Goal: Information Seeking & Learning: Learn about a topic

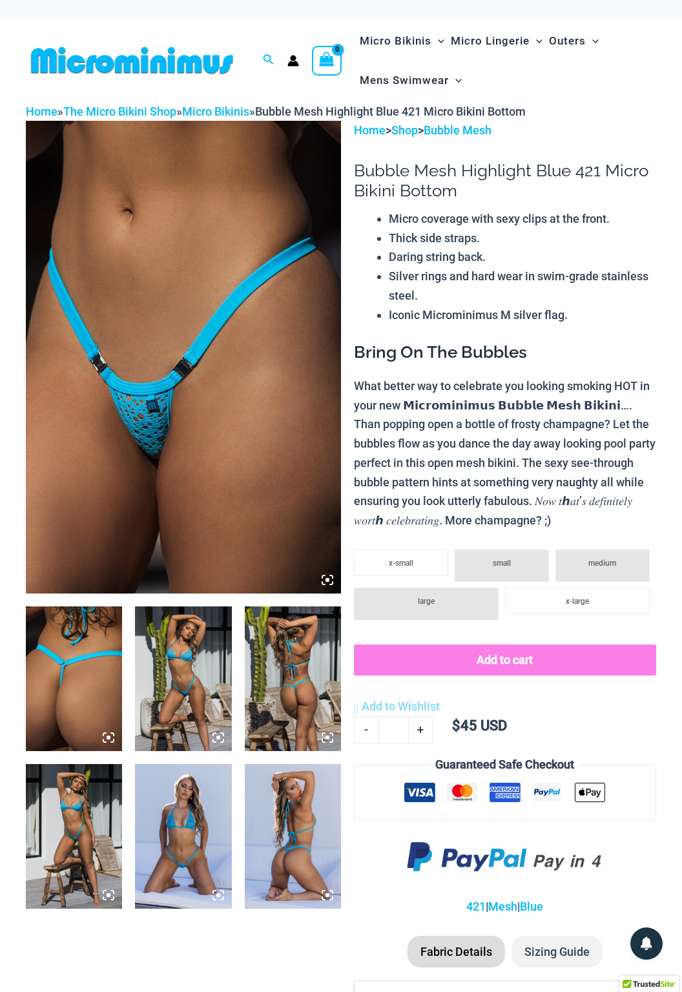
click at [195, 822] on img at bounding box center [183, 836] width 96 height 145
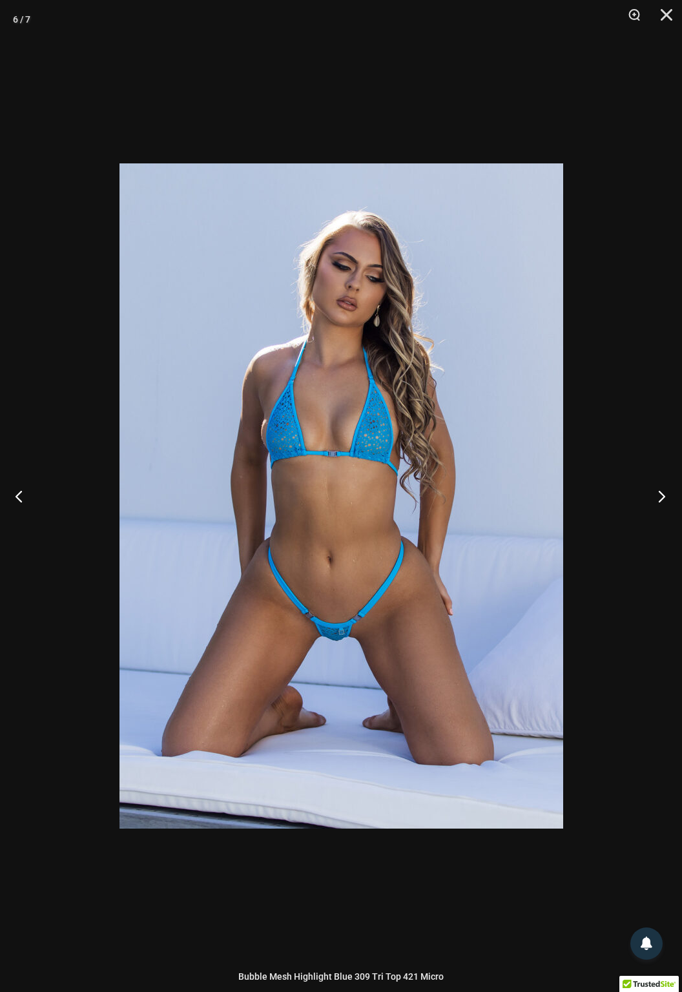
click at [655, 493] on button "Next" at bounding box center [657, 496] width 48 height 65
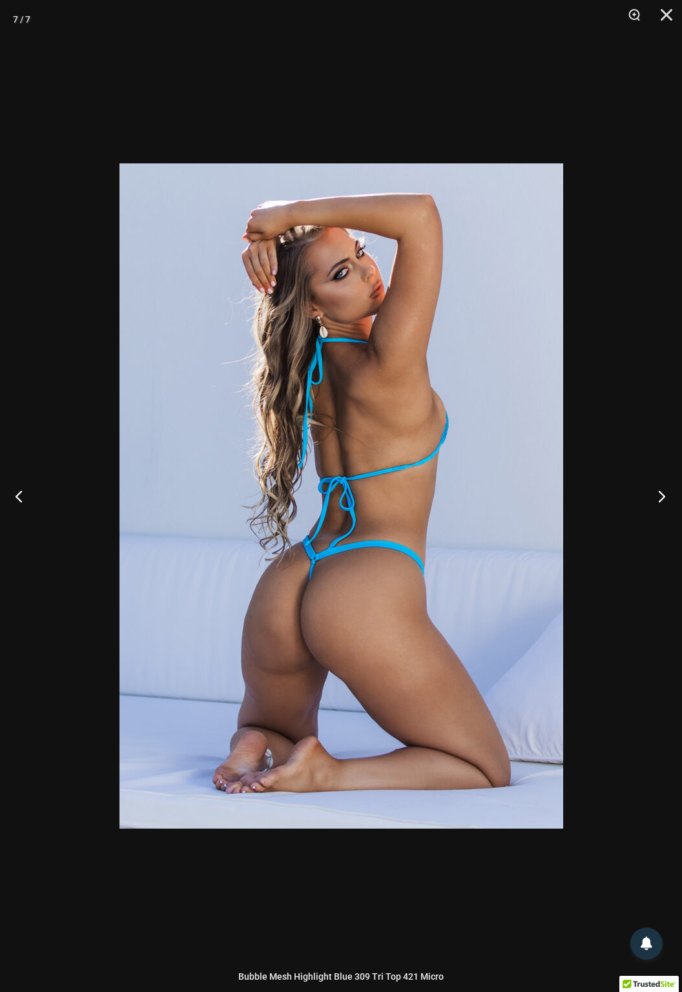
click at [657, 504] on button "Next" at bounding box center [657, 496] width 48 height 65
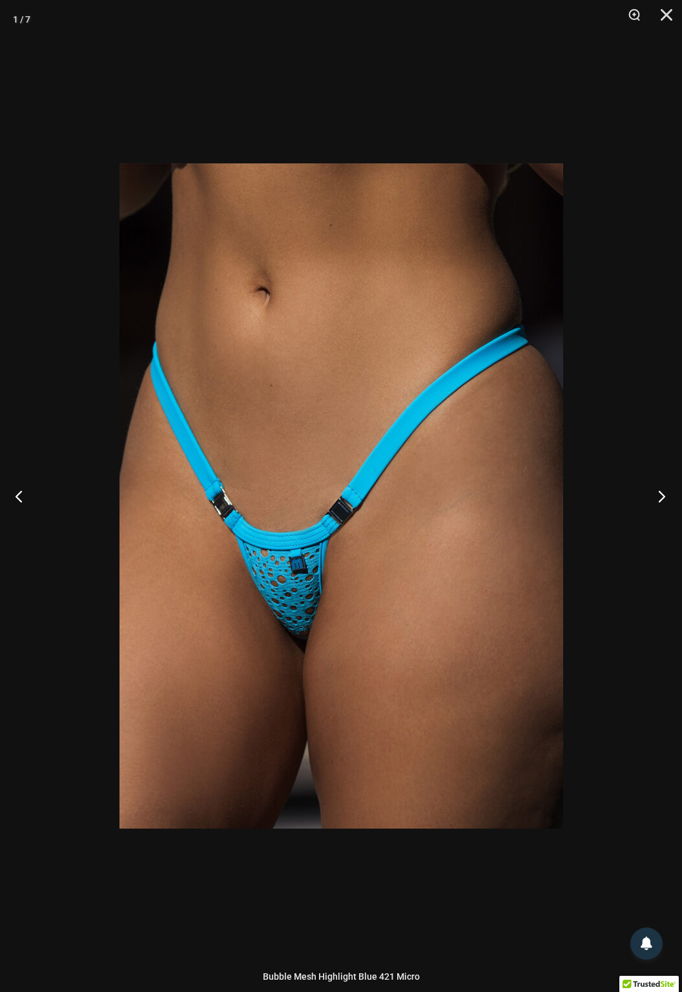
click at [661, 506] on button "Next" at bounding box center [657, 496] width 48 height 65
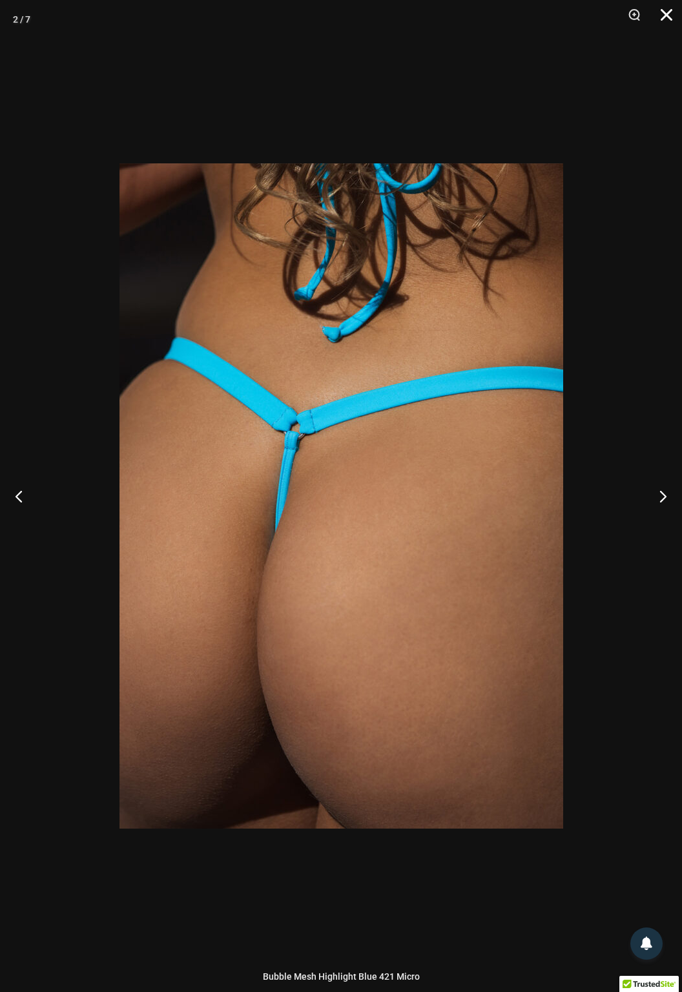
click at [672, 26] on button "Close" at bounding box center [662, 19] width 32 height 39
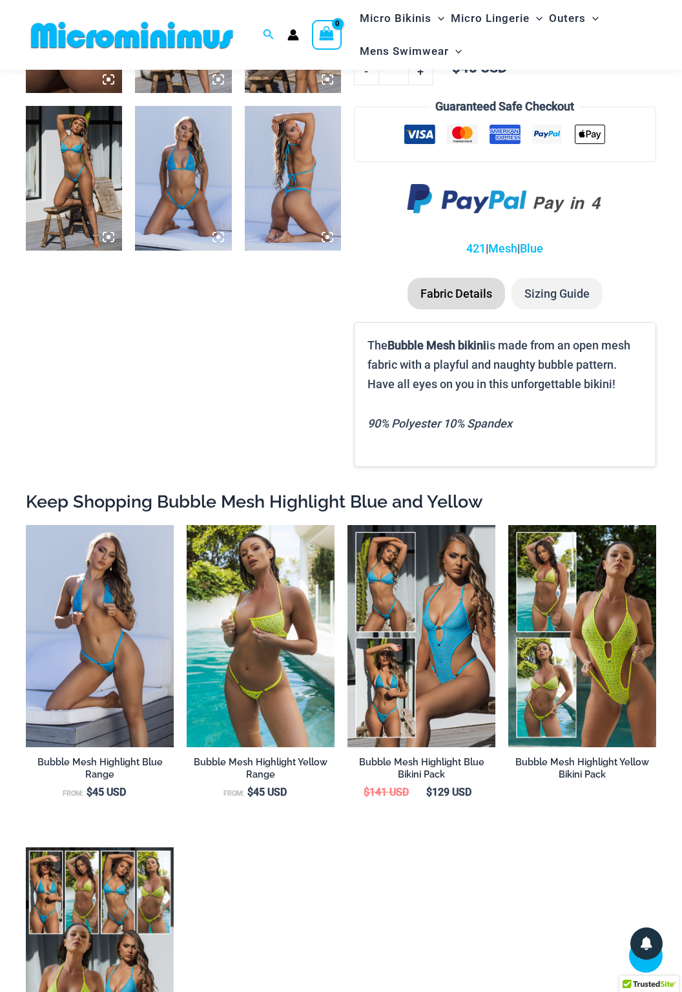
scroll to position [644, 0]
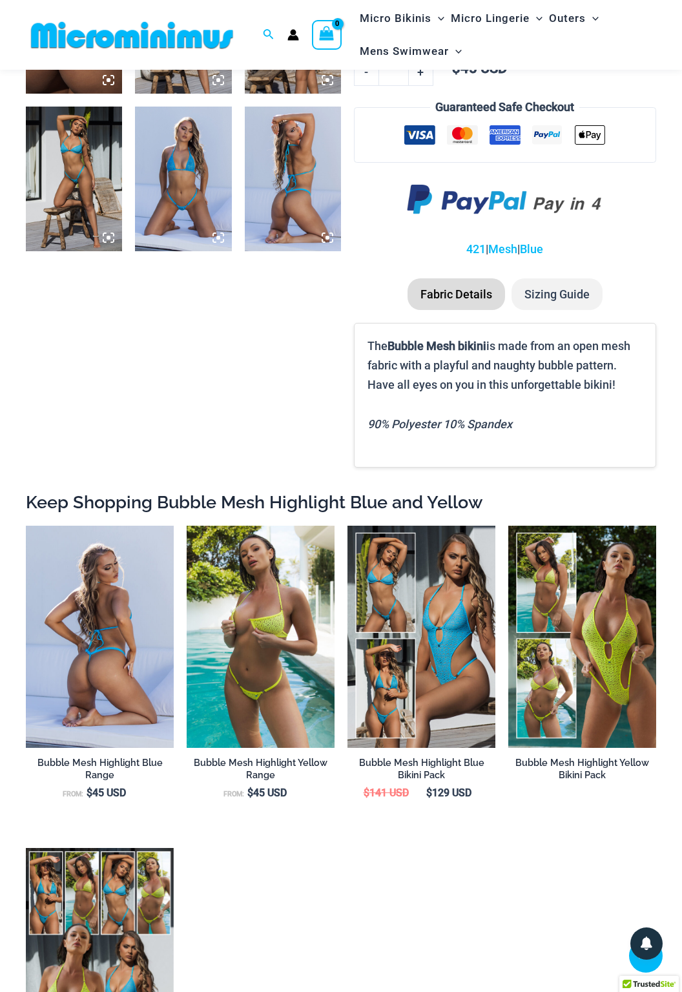
click at [109, 641] on img at bounding box center [100, 637] width 148 height 222
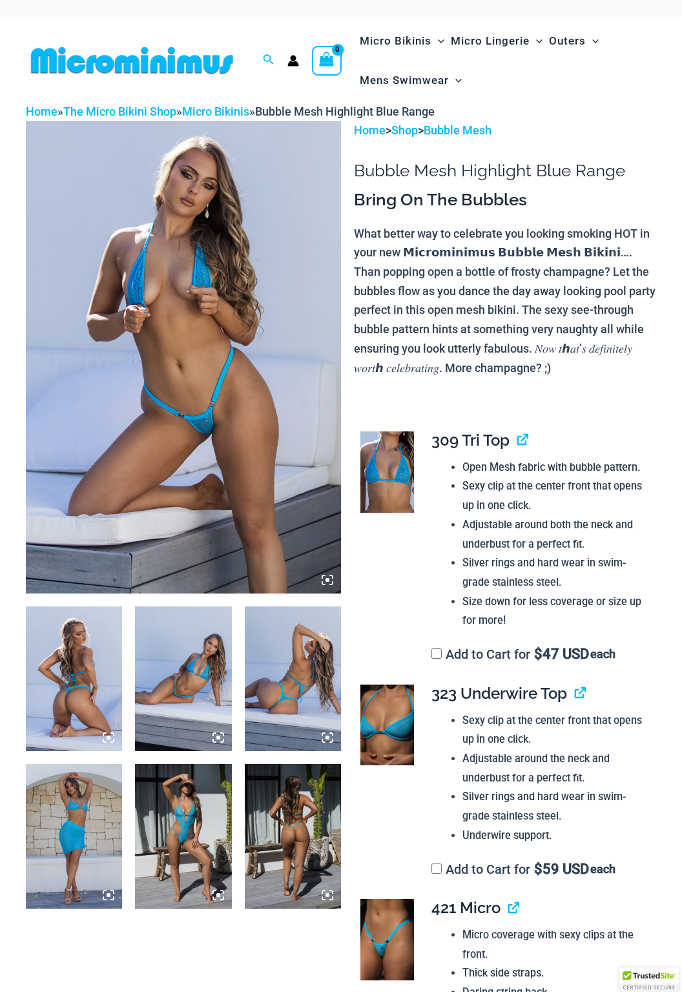
click at [397, 469] on img at bounding box center [387, 471] width 54 height 81
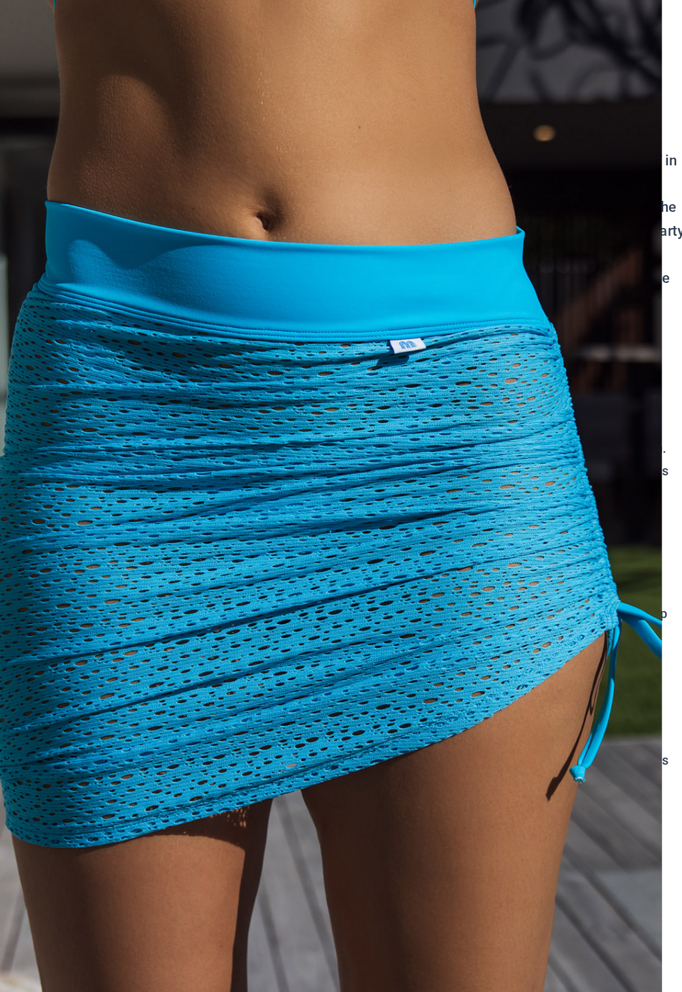
click at [118, 512] on img at bounding box center [339, 496] width 595 height 892
click at [617, 492] on img at bounding box center [339, 496] width 595 height 892
click at [621, 488] on img at bounding box center [339, 496] width 595 height 892
click at [616, 588] on img at bounding box center [339, 496] width 595 height 892
click at [606, 473] on img at bounding box center [339, 496] width 595 height 892
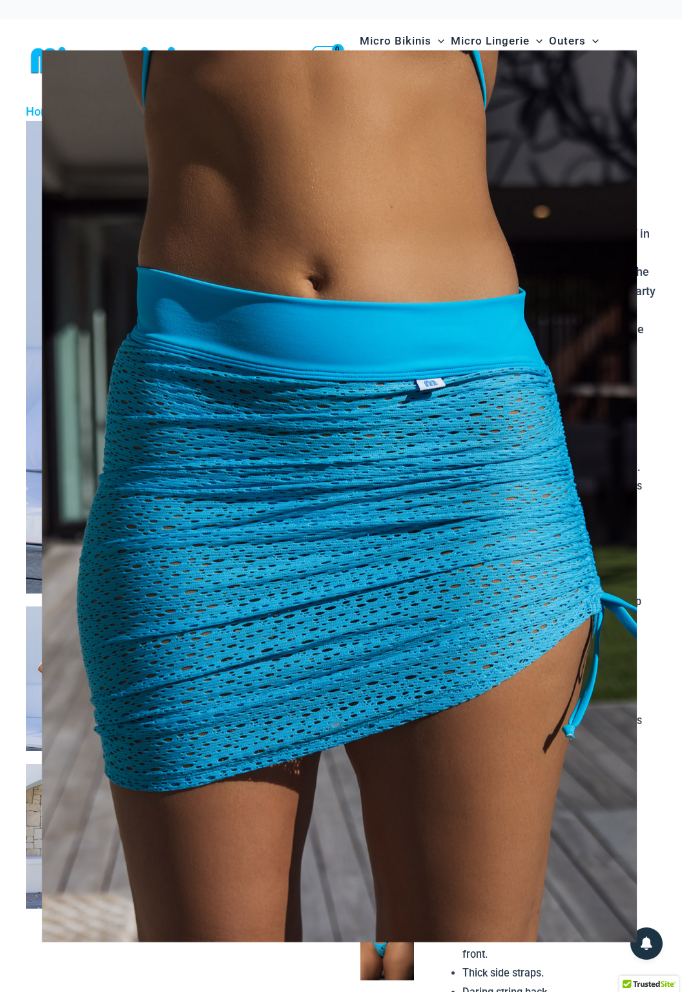
click at [651, 496] on span at bounding box center [656, 496] width 39 height 39
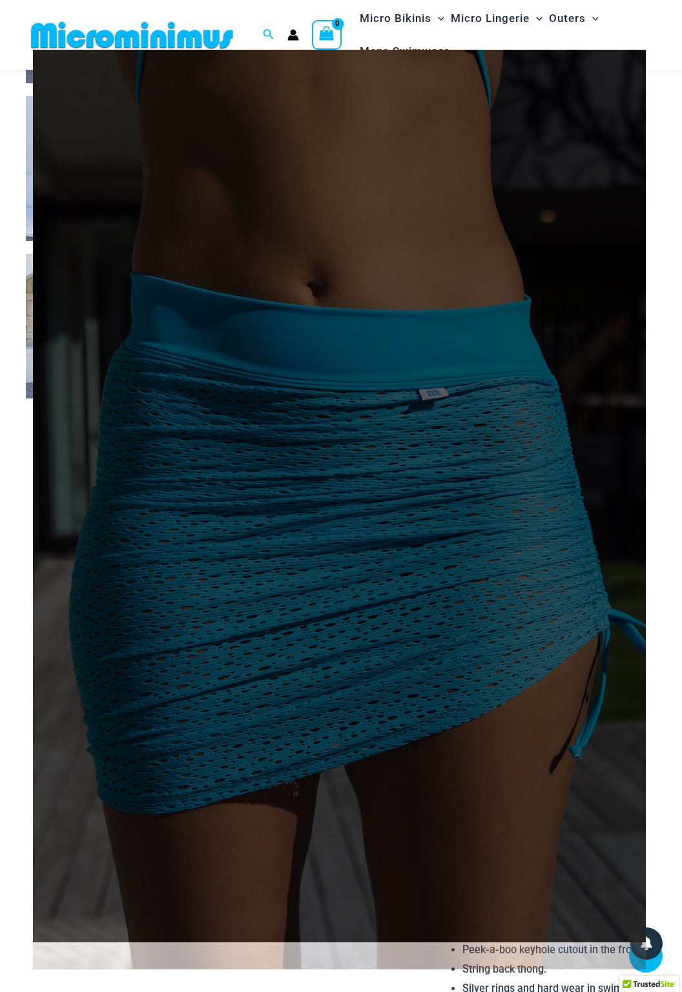
scroll to position [493, 0]
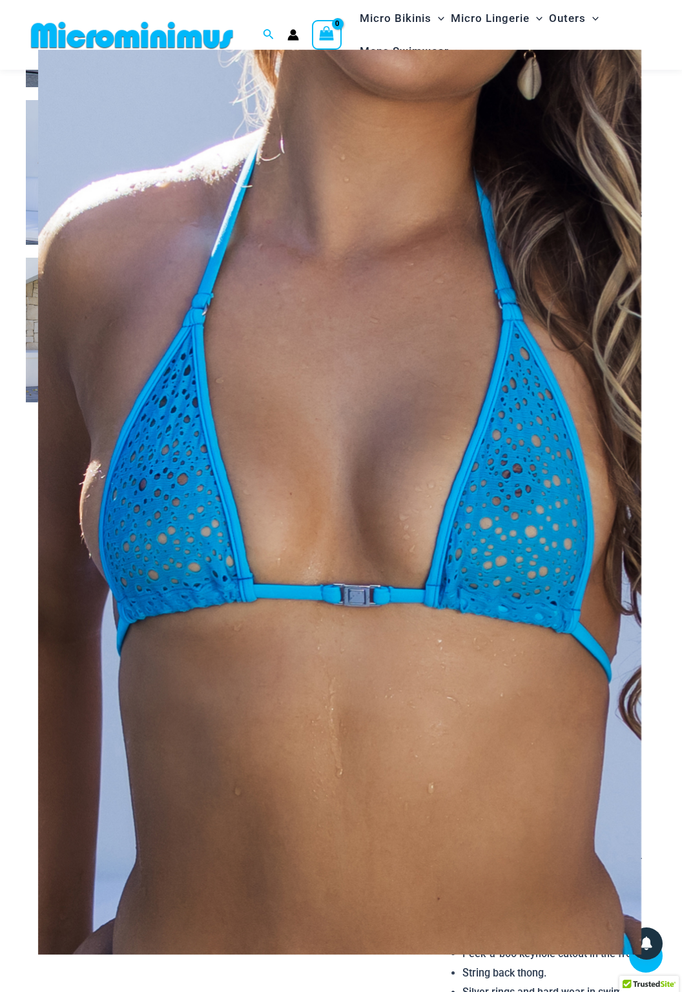
click at [657, 34] on button "Close" at bounding box center [655, 25] width 19 height 19
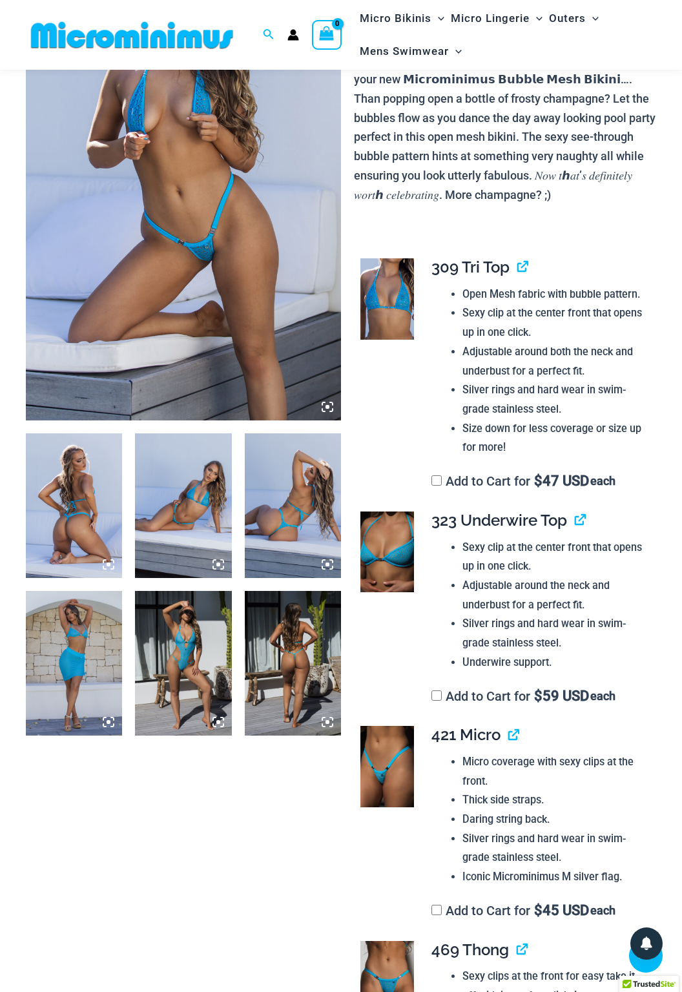
scroll to position [146, 0]
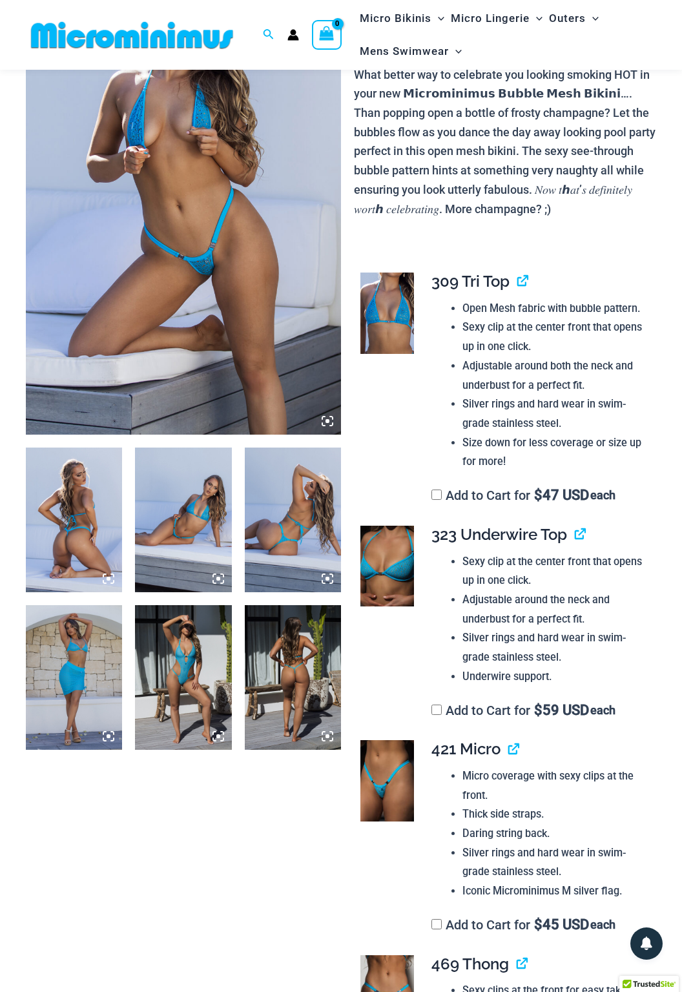
click at [304, 653] on img at bounding box center [293, 677] width 96 height 145
